Goal: Task Accomplishment & Management: Manage account settings

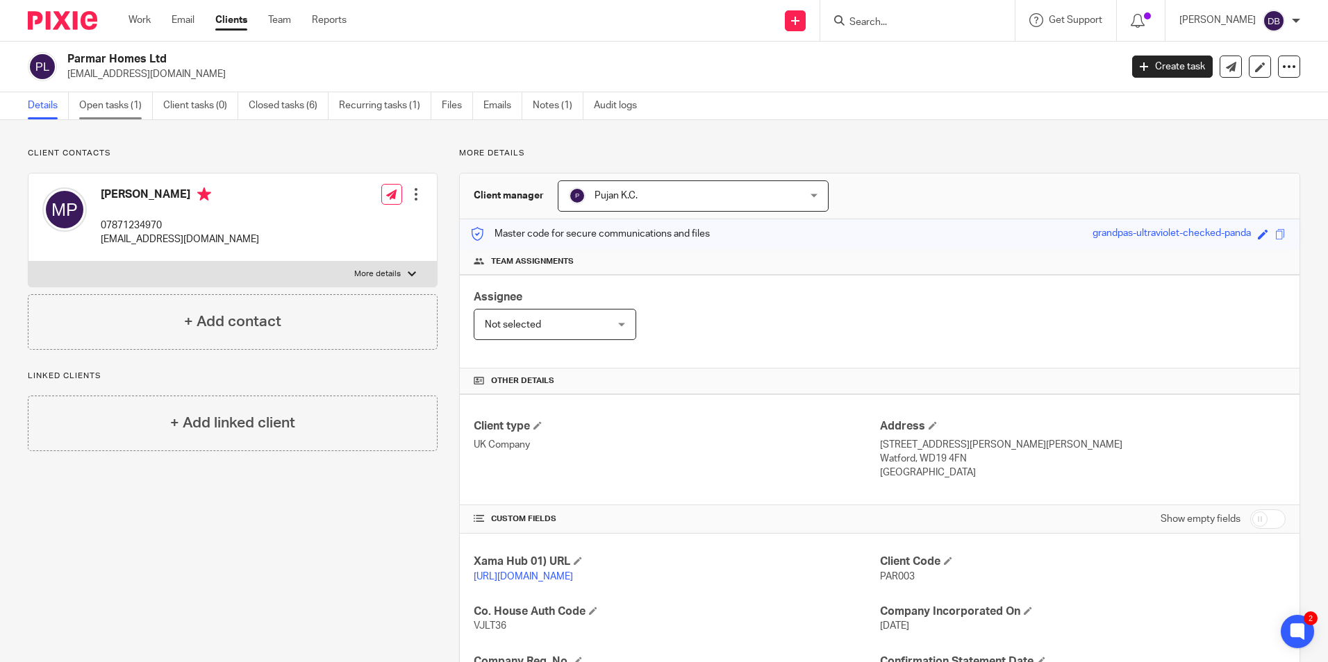
click at [83, 105] on link "Open tasks (1)" at bounding box center [116, 105] width 74 height 27
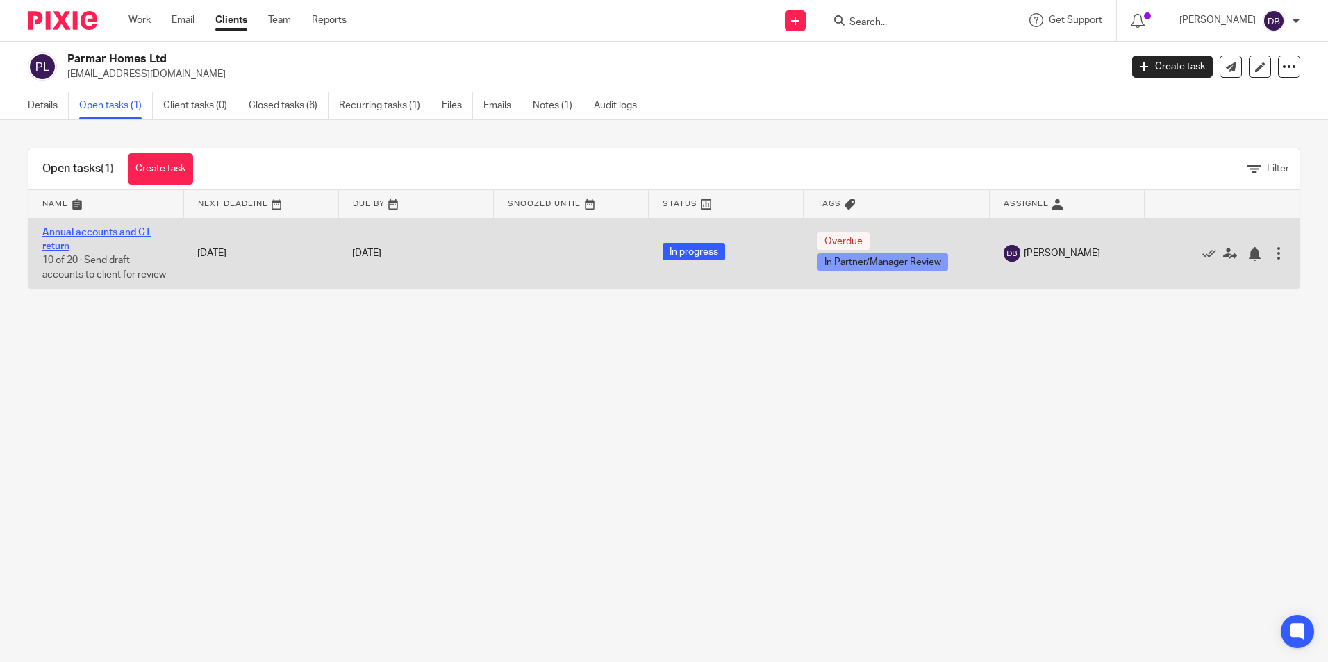
click at [87, 232] on link "Annual accounts and CT return" at bounding box center [96, 240] width 108 height 24
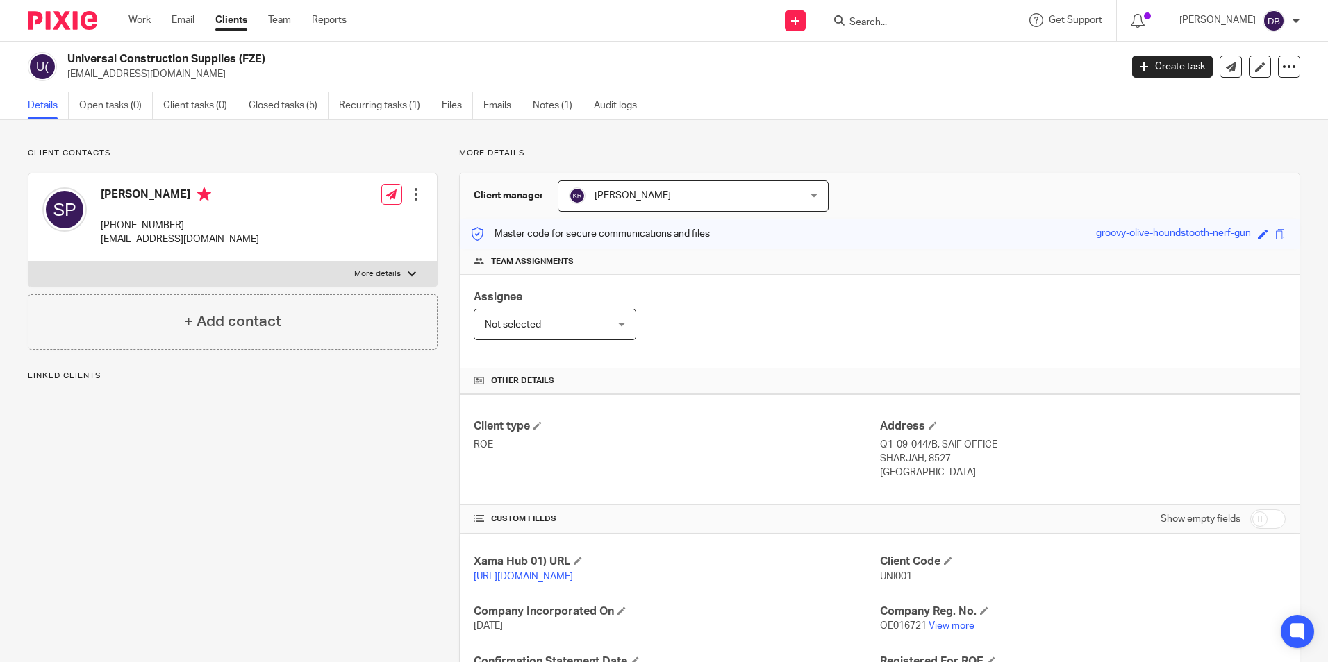
click at [882, 26] on input "Search" at bounding box center [910, 23] width 125 height 12
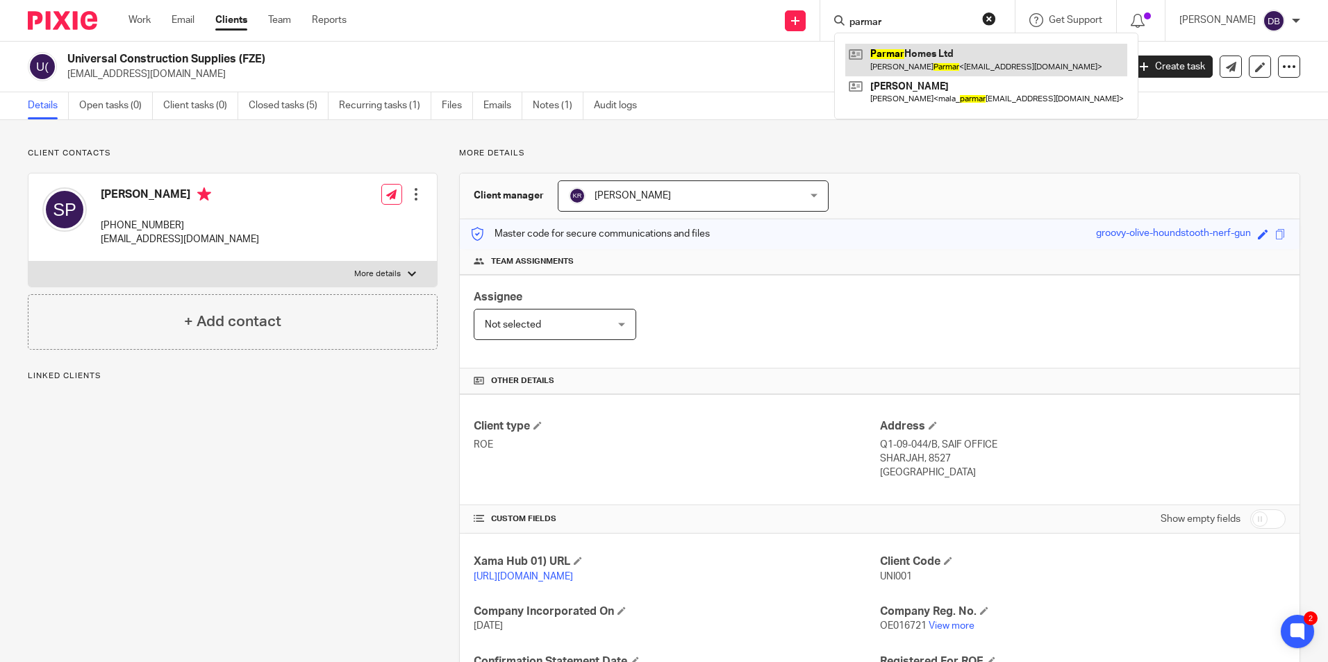
type input "parmar"
click at [905, 62] on link at bounding box center [986, 60] width 282 height 32
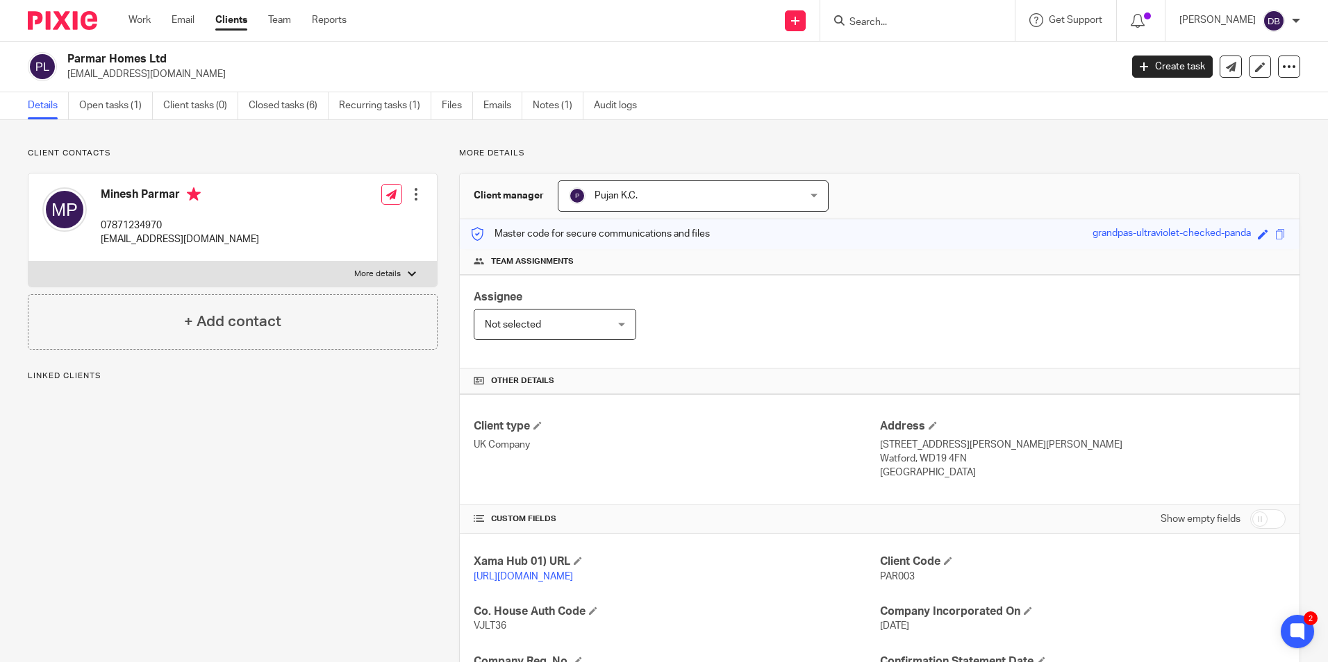
drag, startPoint x: 97, startPoint y: 110, endPoint x: 154, endPoint y: 124, distance: 59.3
click at [97, 110] on link "Open tasks (1)" at bounding box center [116, 105] width 74 height 27
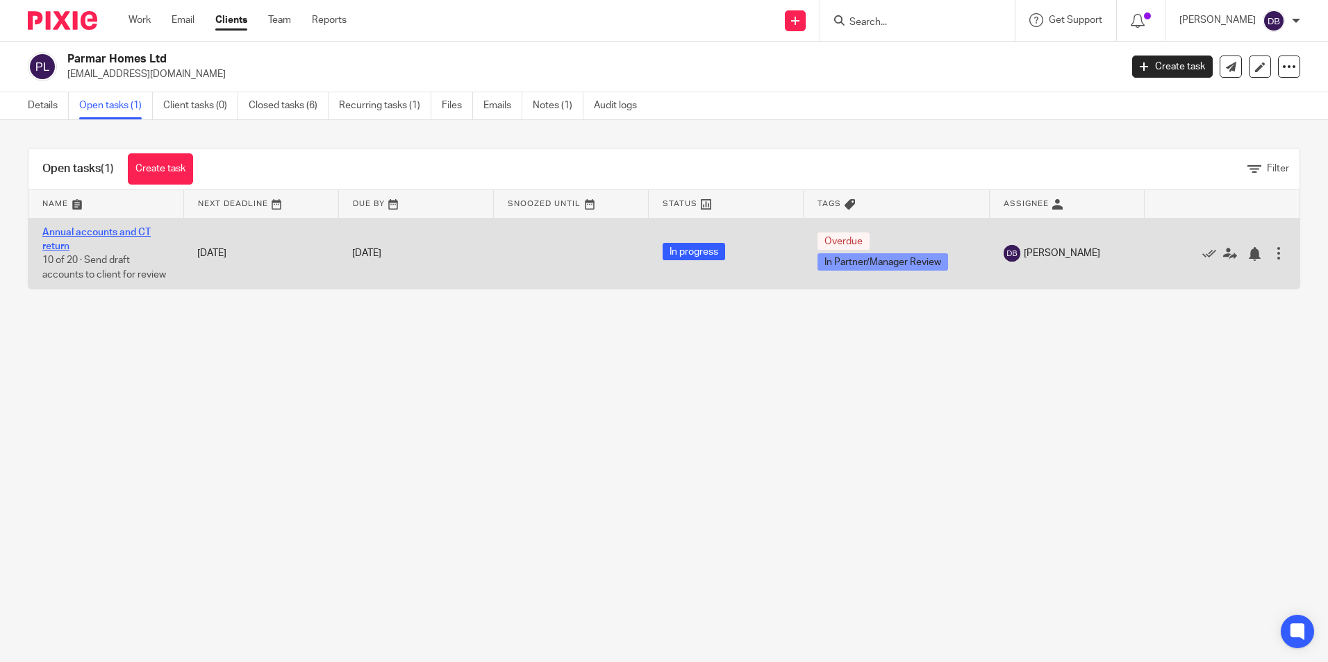
click at [94, 235] on link "Annual accounts and CT return" at bounding box center [96, 240] width 108 height 24
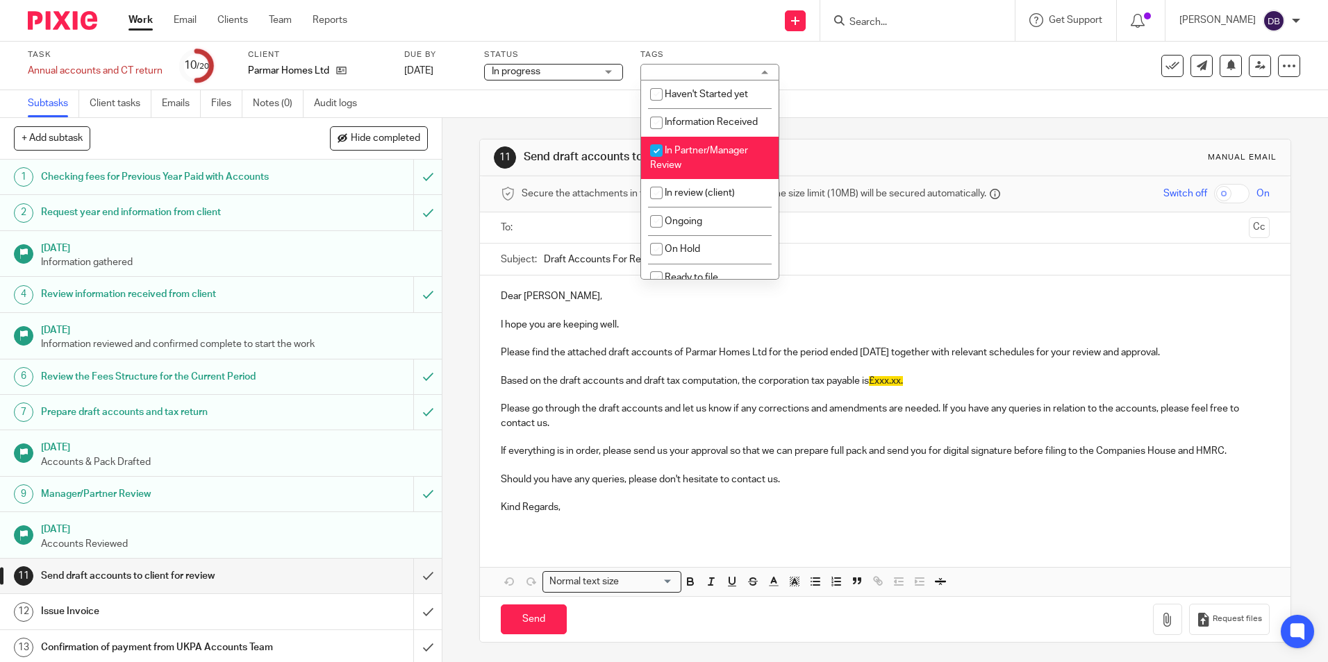
click at [673, 155] on span "In Partner/Manager Review" at bounding box center [699, 158] width 98 height 24
checkbox input "false"
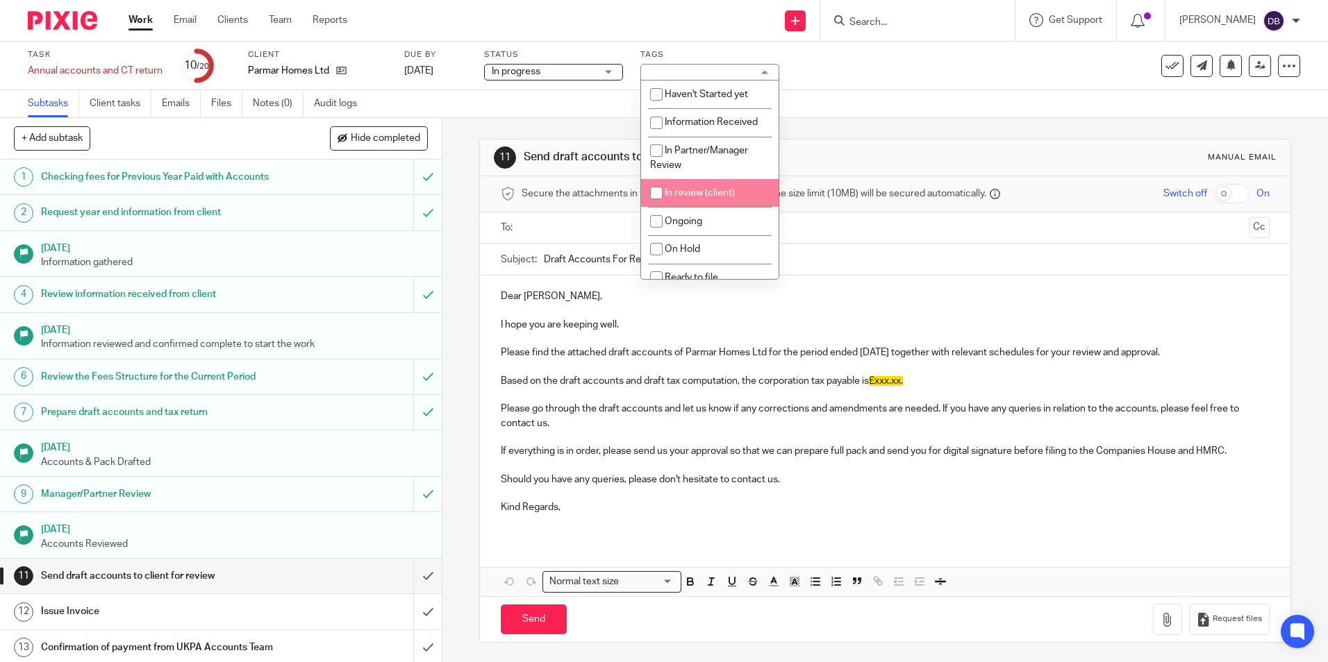
click at [676, 197] on span "In review (client)" at bounding box center [700, 193] width 70 height 10
checkbox input "true"
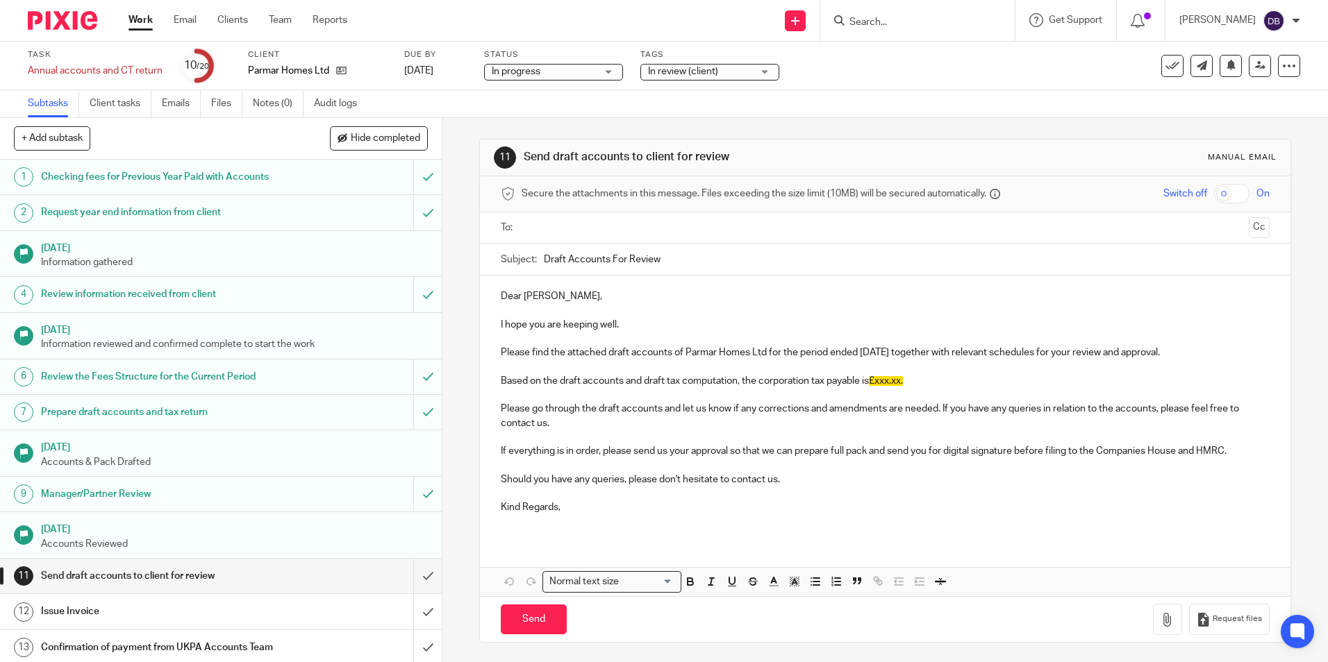
click at [874, 137] on div "11 Send draft accounts to client for review Manual email Secure the attachments…" at bounding box center [884, 391] width 811 height 546
click at [406, 578] on input "submit" at bounding box center [221, 576] width 442 height 35
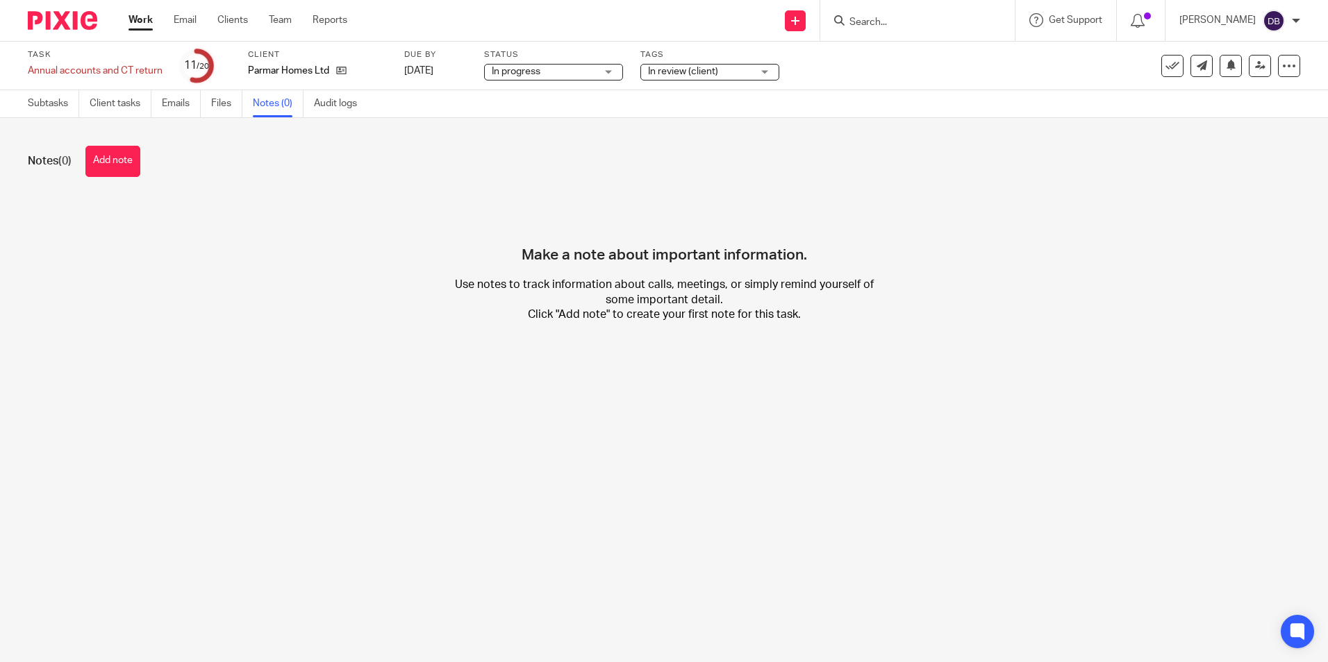
click at [133, 172] on button "Add note" at bounding box center [112, 161] width 55 height 31
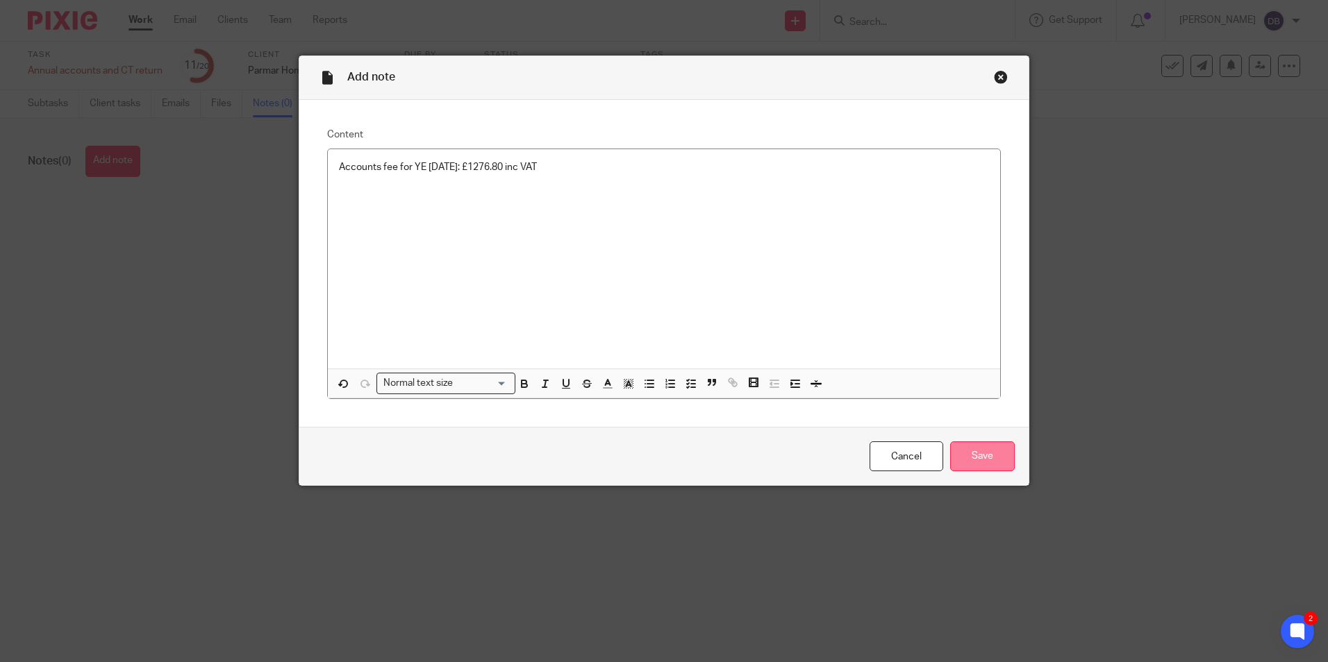
click at [971, 456] on input "Save" at bounding box center [982, 457] width 65 height 30
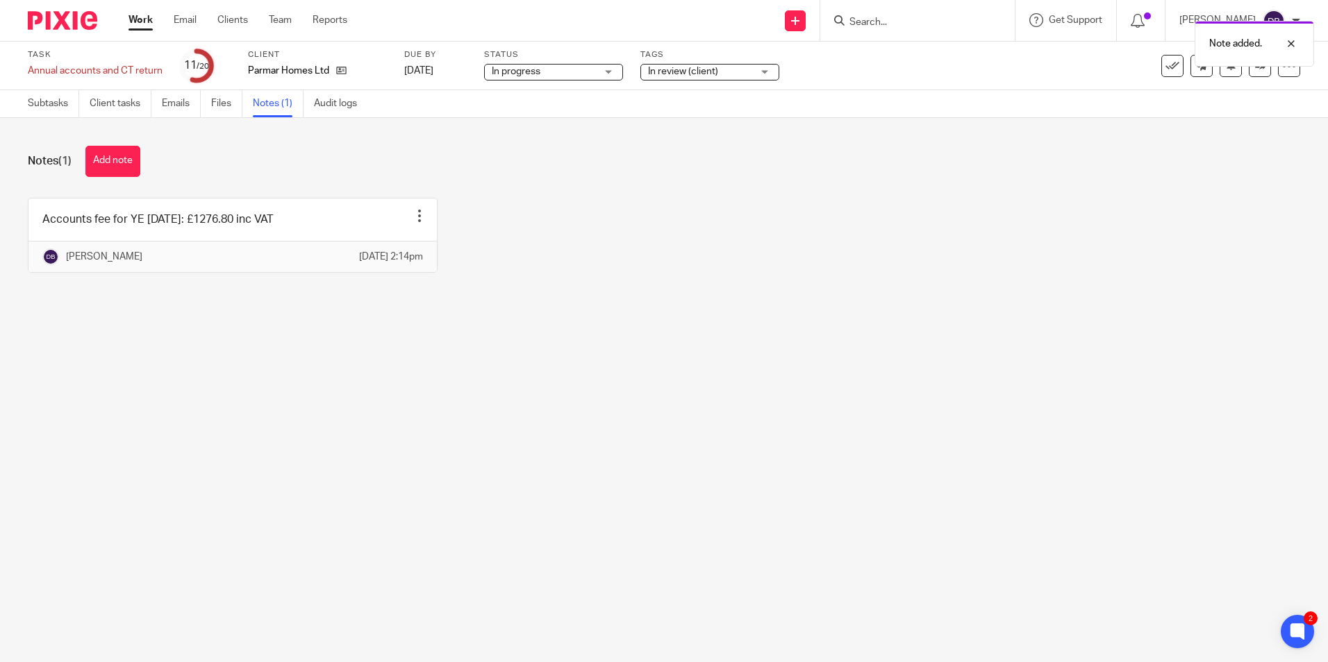
click at [1255, 78] on div "Task Annual accounts and CT return Save Annual accounts and CT return 11 /20 Cl…" at bounding box center [664, 65] width 1272 height 33
click at [1255, 68] on icon at bounding box center [1260, 65] width 10 height 10
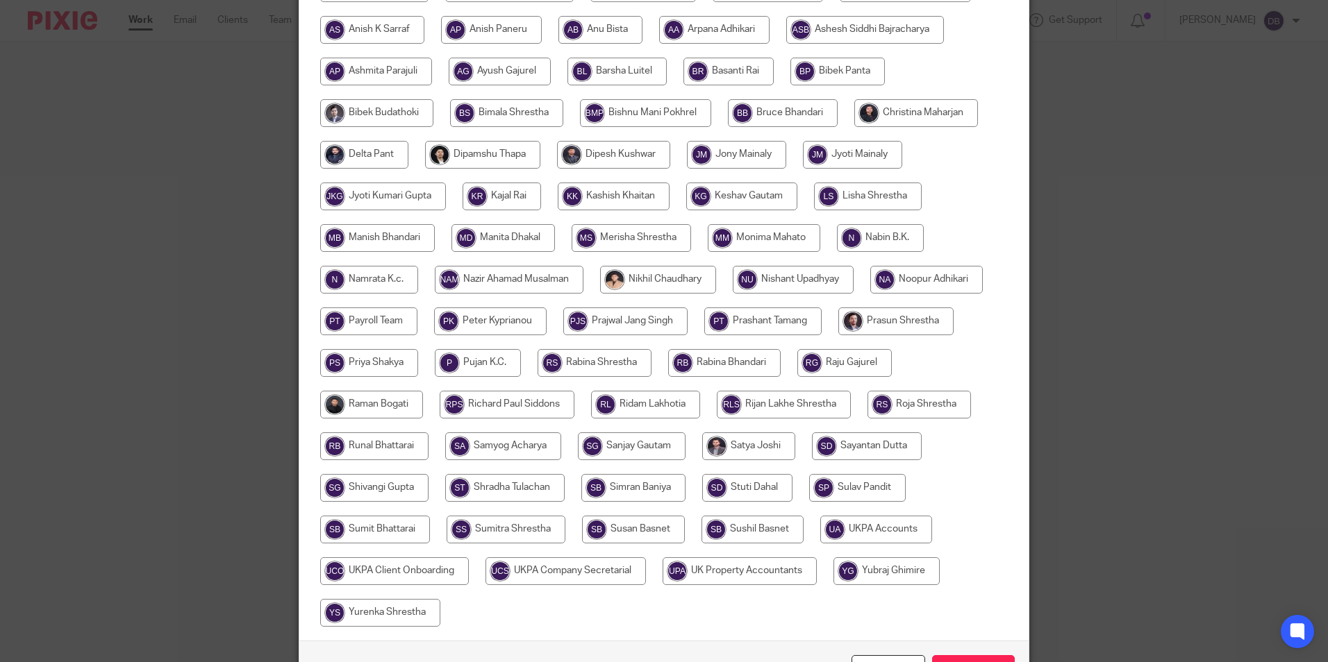
click at [856, 526] on input "radio" at bounding box center [876, 530] width 112 height 28
radio input "true"
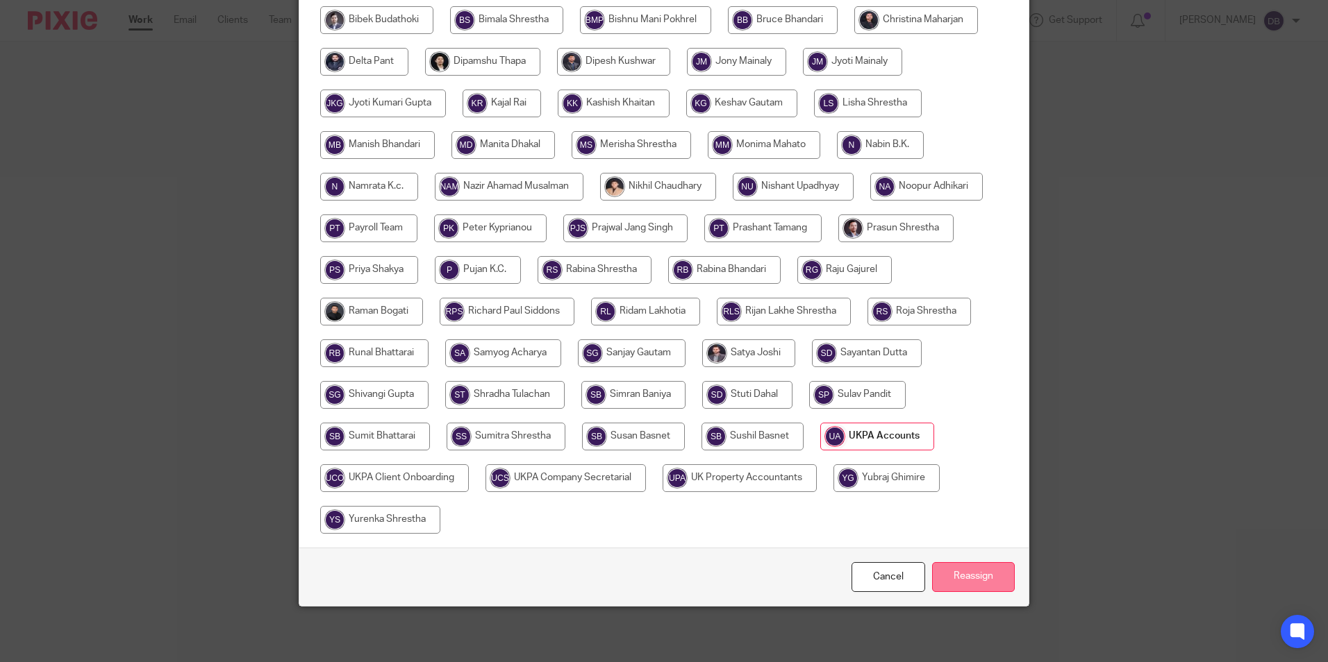
click at [963, 587] on input "Reassign" at bounding box center [973, 577] width 83 height 30
